Goal: Check status: Check status

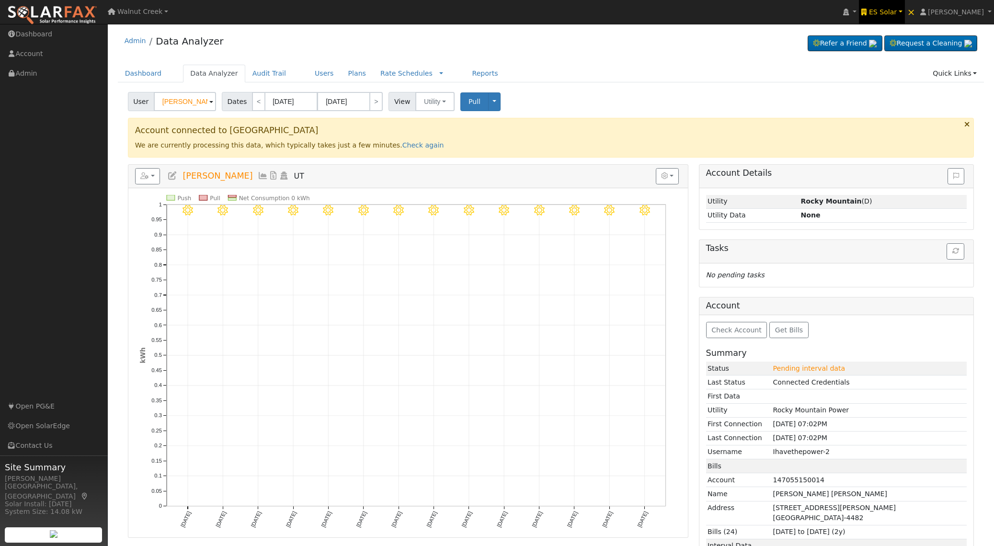
click at [897, 11] on span "ES Solar" at bounding box center [883, 12] width 28 height 8
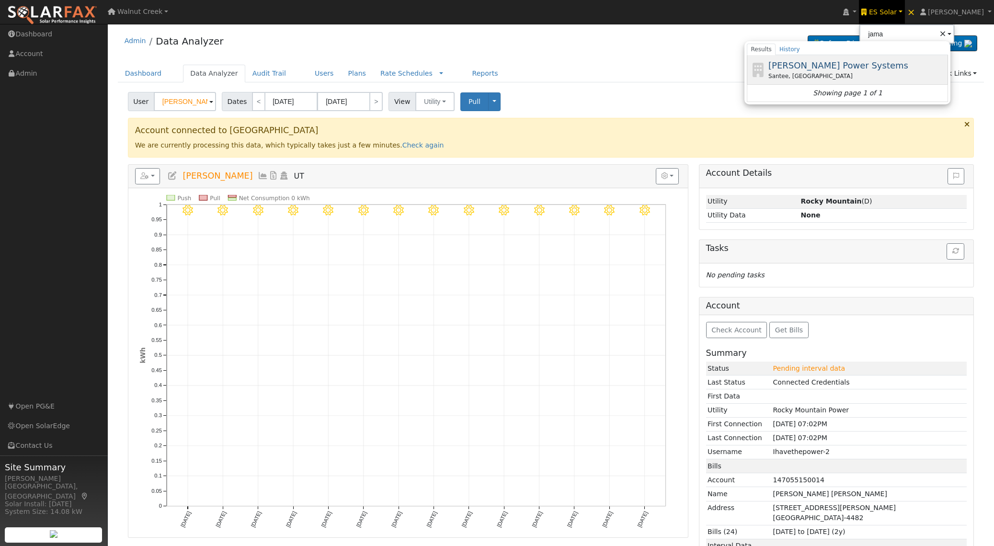
click at [859, 76] on div "Santee, [GEOGRAPHIC_DATA]" at bounding box center [857, 76] width 178 height 9
type input "[PERSON_NAME] Power Systems"
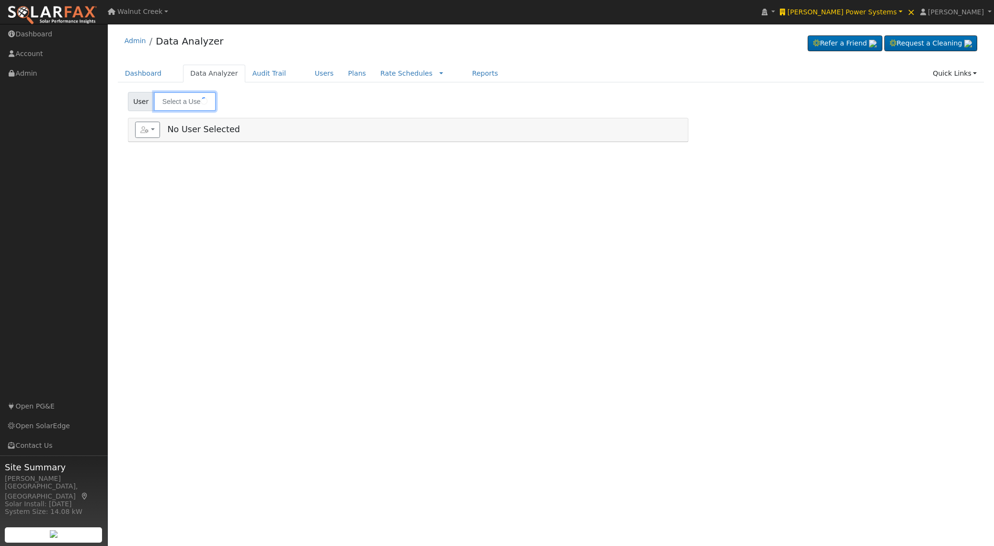
type input "[PERSON_NAME]"
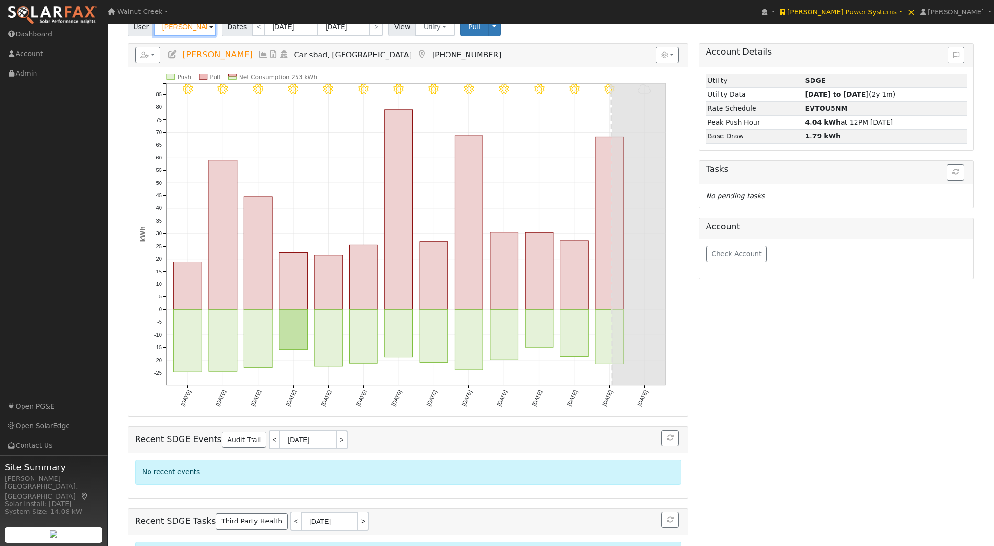
scroll to position [114, 0]
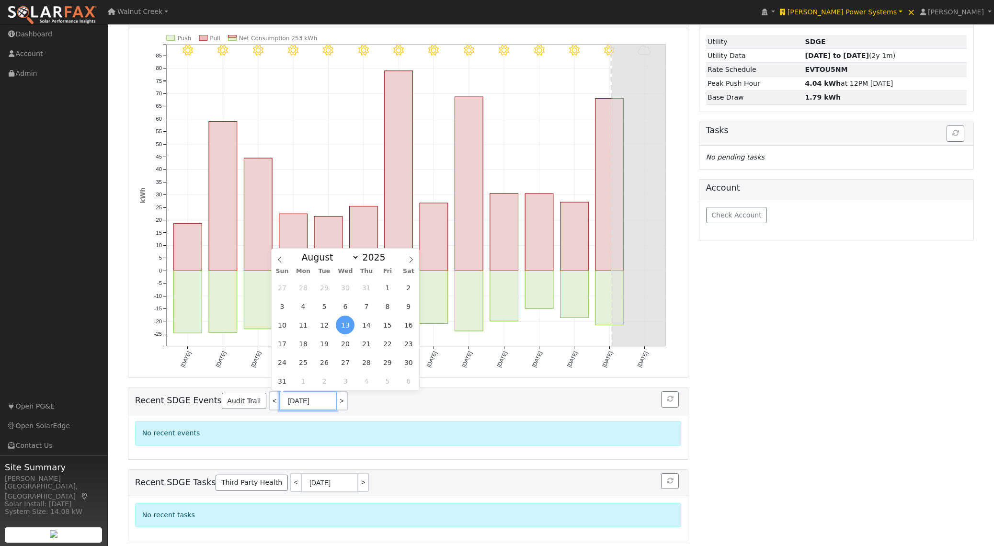
click at [279, 402] on input "[DATE]" at bounding box center [307, 400] width 57 height 19
click at [269, 402] on link "<" at bounding box center [274, 400] width 11 height 19
type input "[DATE]"
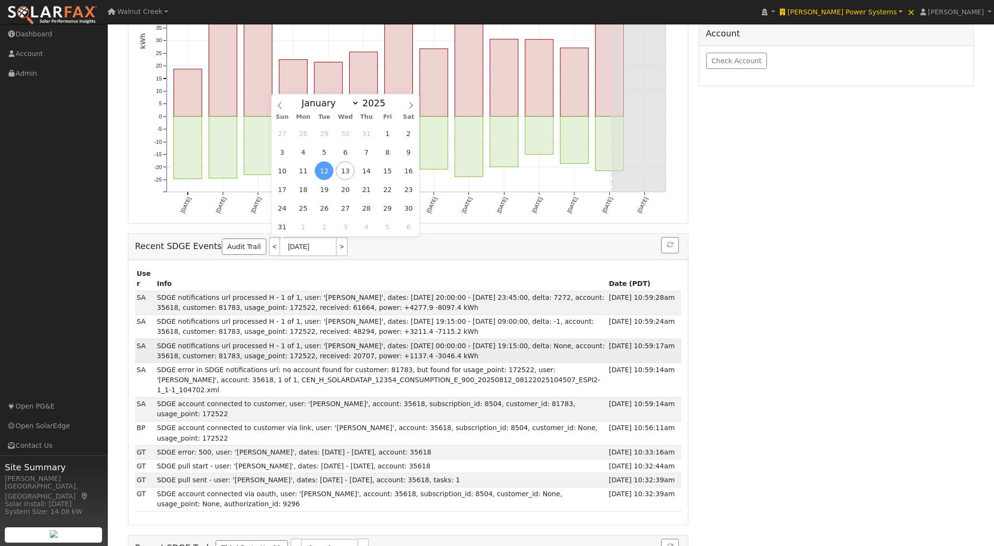
scroll to position [269, 0]
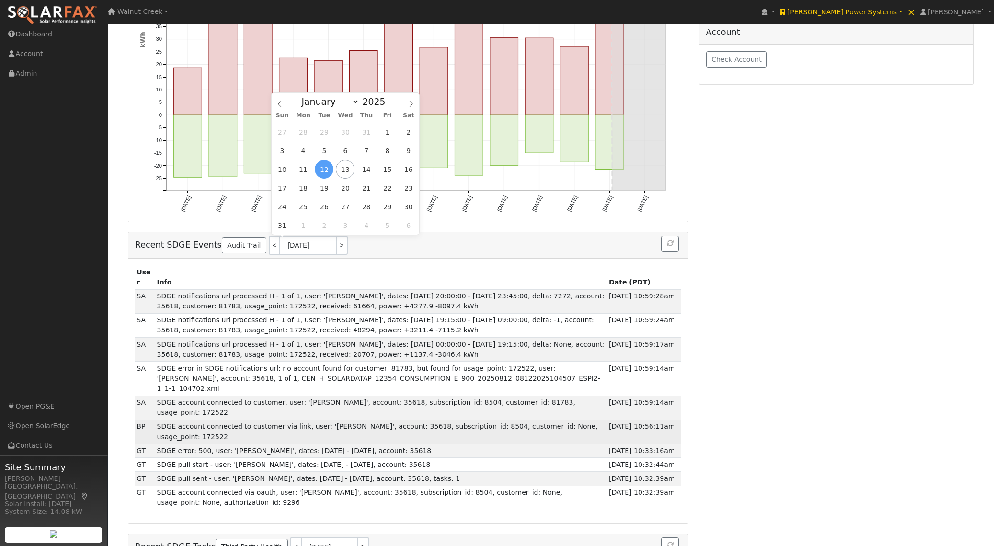
click at [469, 420] on td "SDGE account connected to customer via link, user: 'Greg Thanos', account: 3561…" at bounding box center [381, 432] width 452 height 24
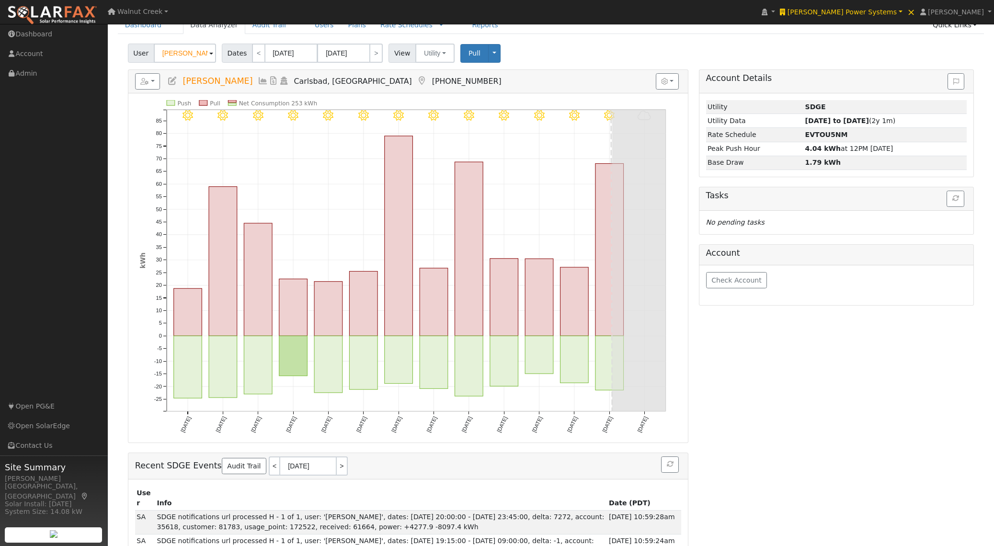
scroll to position [0, 0]
